Goal: Find specific page/section: Find specific page/section

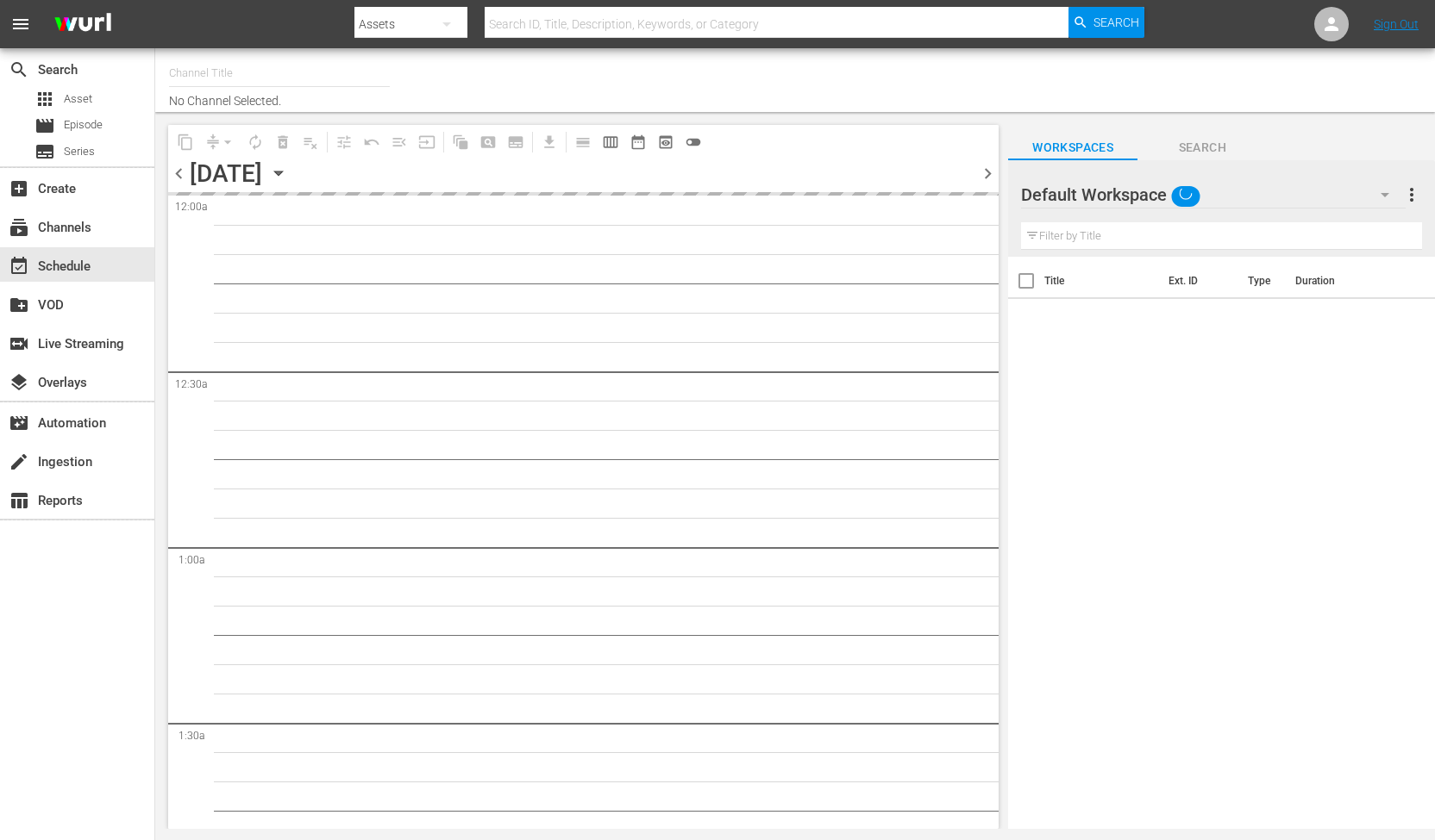
type input "RugbyPass TV (1872)"
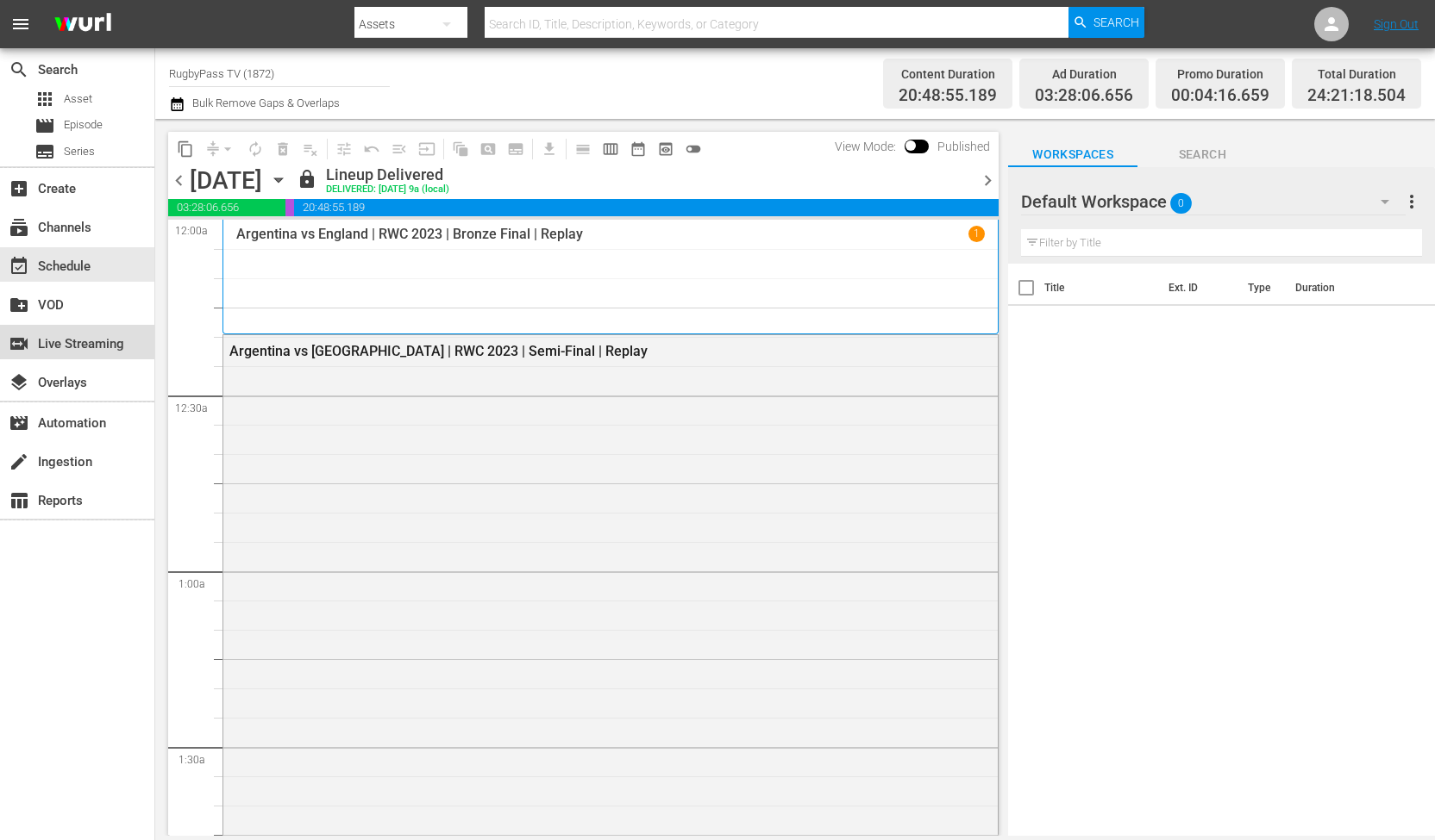
click at [100, 329] on div "switch_video Live Streaming" at bounding box center [77, 342] width 154 height 34
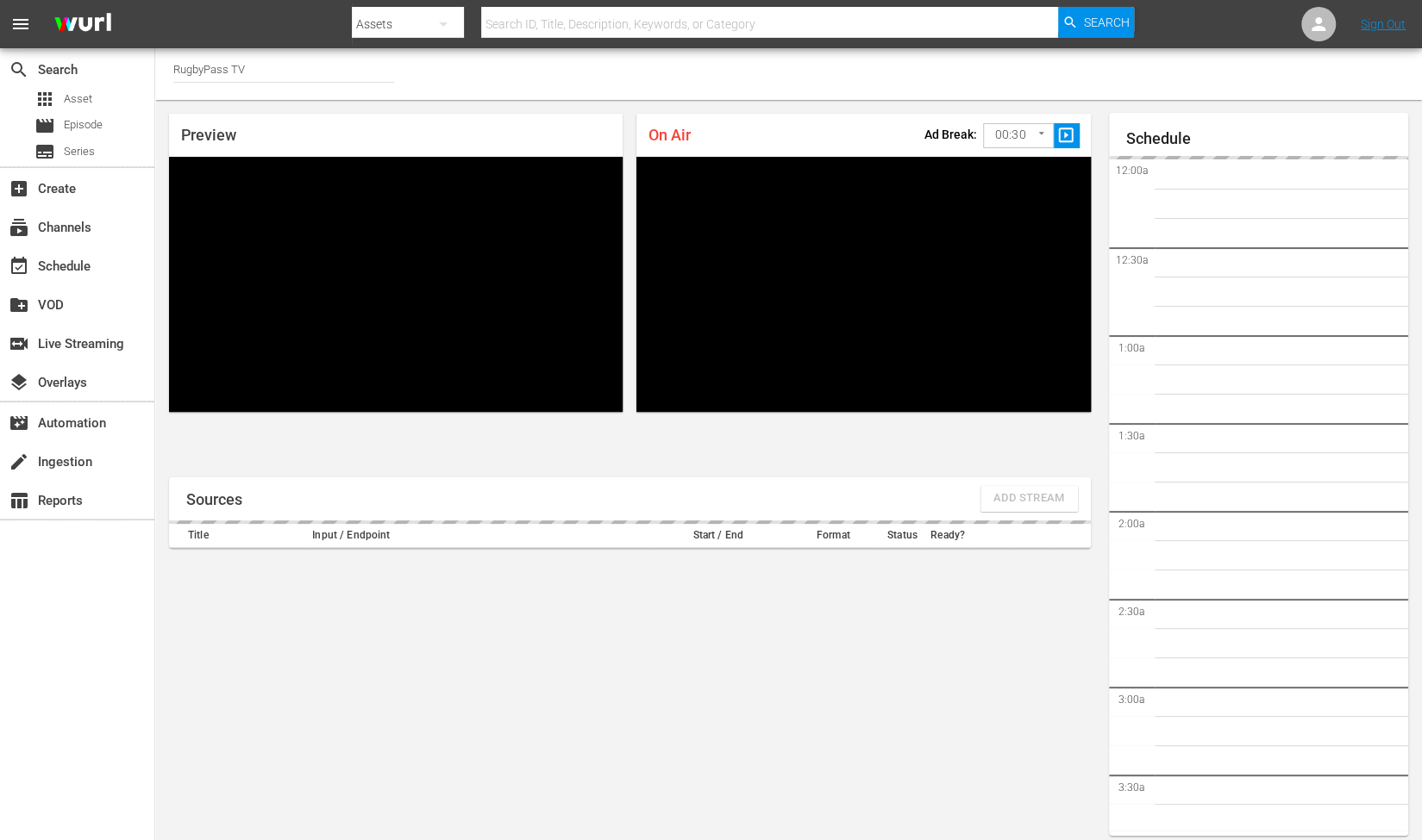
scroll to position [10, 0]
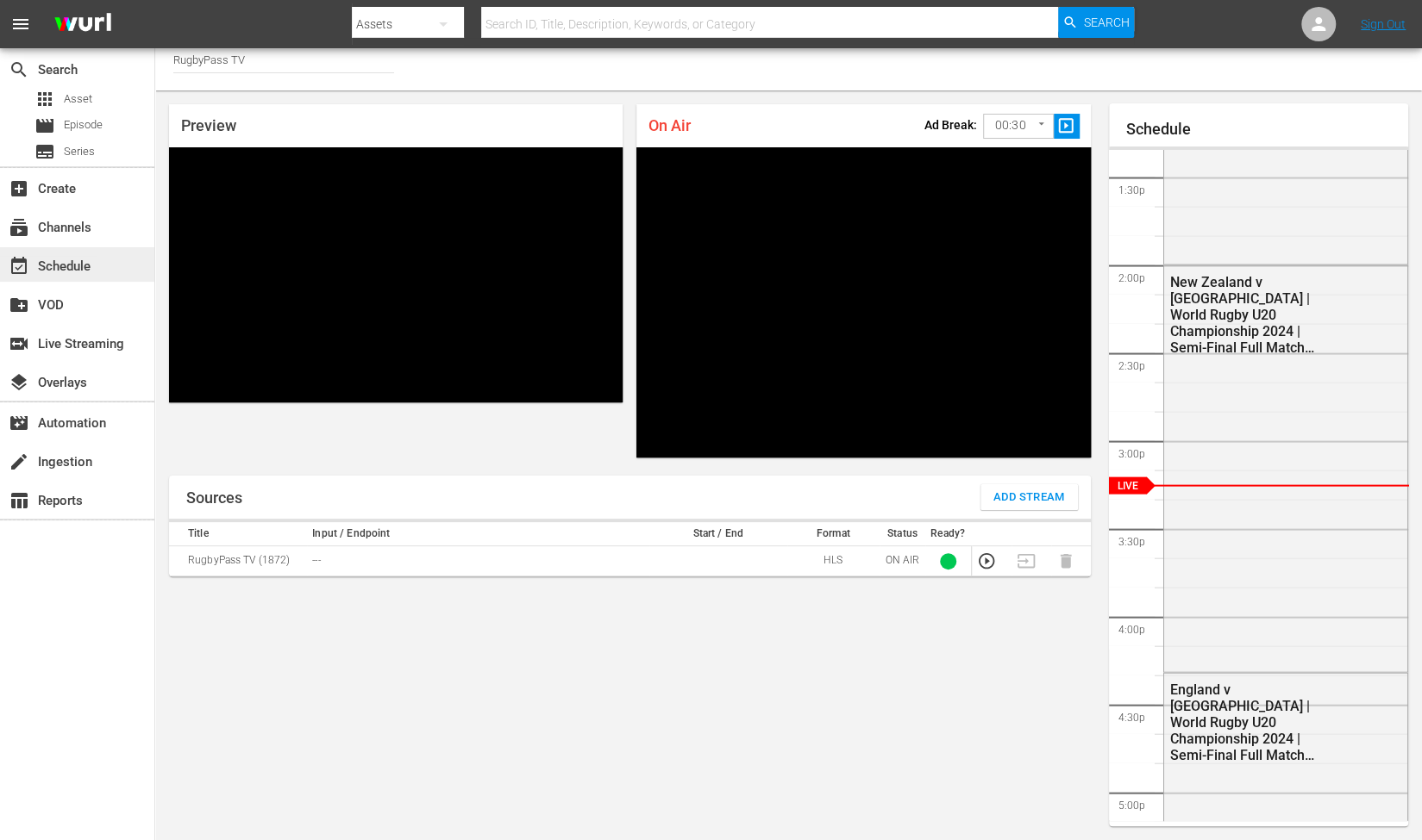
click at [59, 272] on div "event_available Schedule" at bounding box center [48, 263] width 96 height 15
